Goal: Task Accomplishment & Management: Use online tool/utility

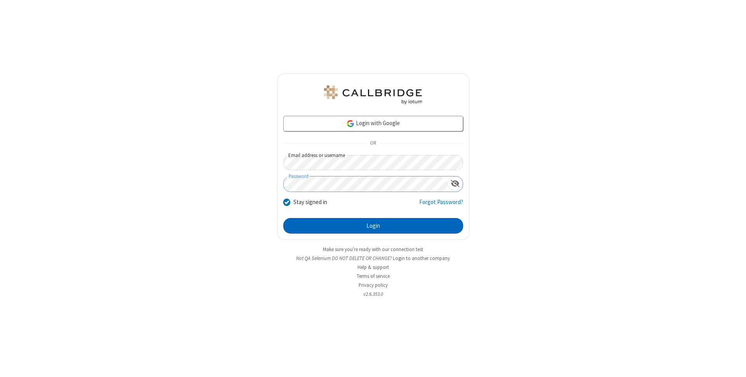
click at [373, 226] on button "Login" at bounding box center [373, 226] width 180 height 16
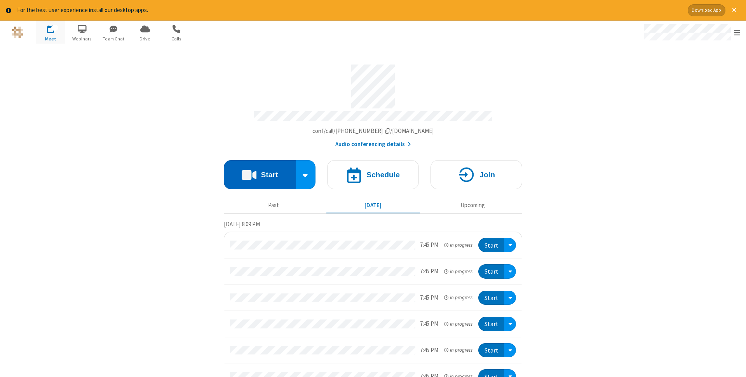
click at [260, 172] on button "Start" at bounding box center [260, 174] width 72 height 29
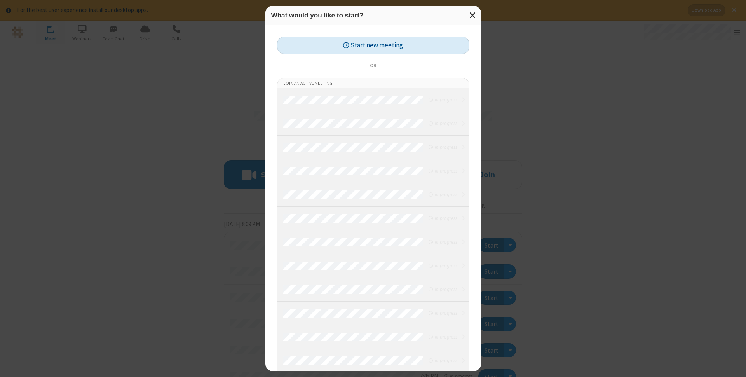
click at [373, 45] on button "Start new meeting" at bounding box center [373, 45] width 192 height 17
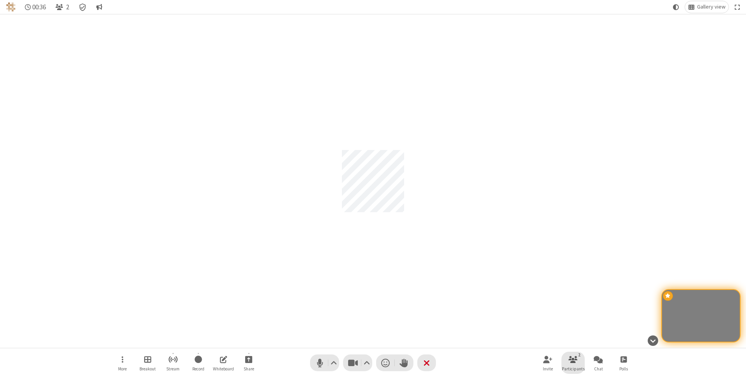
click at [573, 368] on span "Participants" at bounding box center [573, 368] width 23 height 5
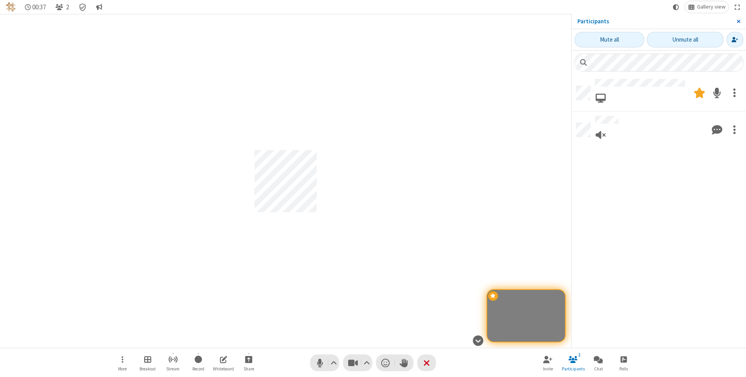
click at [738, 21] on span "Close sidebar" at bounding box center [739, 21] width 4 height 6
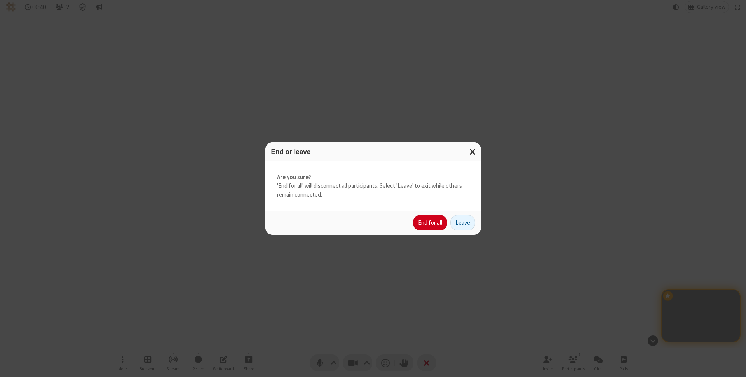
click at [431, 223] on button "End for all" at bounding box center [430, 223] width 34 height 16
